Goal: Check status: Check status

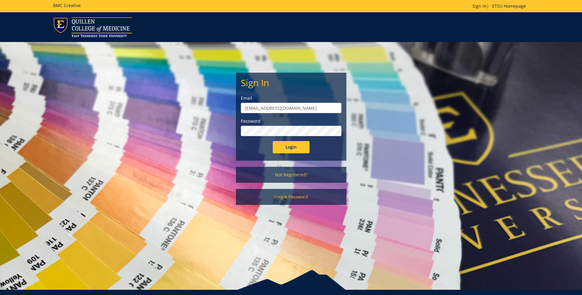
click at [291, 107] on input "agwubuo@etsu.edu" at bounding box center [291, 108] width 101 height 10
type input "[EMAIL_ADDRESS][DOMAIN_NAME]"
click at [289, 146] on input "Login" at bounding box center [291, 147] width 37 height 12
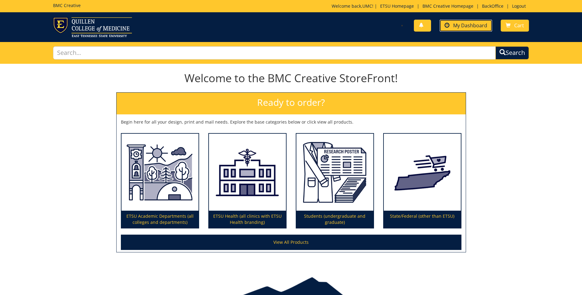
click at [466, 20] on link "My Dashboard" at bounding box center [466, 26] width 52 height 12
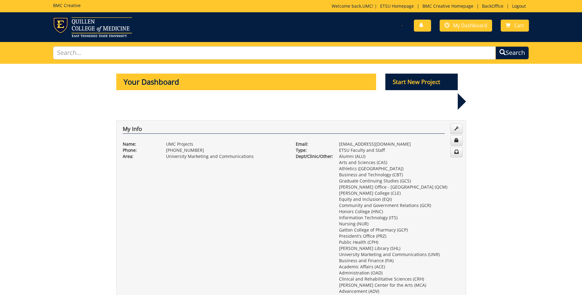
click at [472, 17] on div "You have no new notifications My Dashboard Cart" at bounding box center [412, 25] width 242 height 17
click at [471, 27] on span "My Dashboard" at bounding box center [470, 25] width 34 height 7
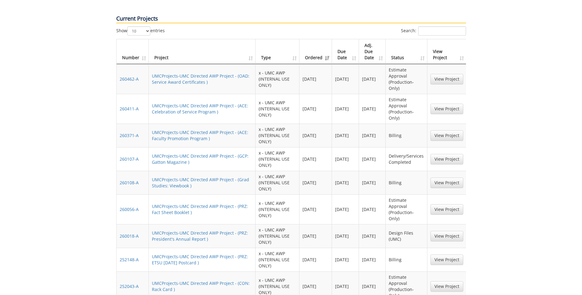
scroll to position [429, 0]
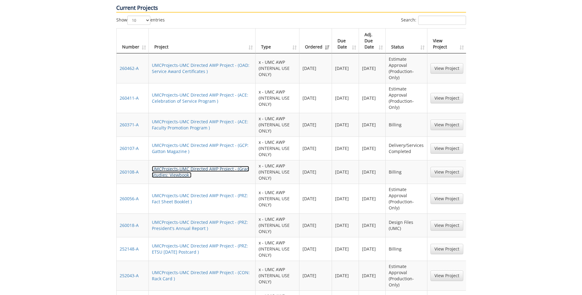
click at [184, 166] on link "UMCProjects-UMC Directed AWP Project - (Grad Studies: Viewbook )" at bounding box center [200, 172] width 97 height 12
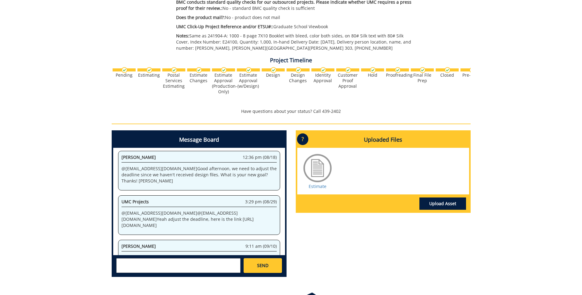
scroll to position [229, 0]
